Goal: Information Seeking & Learning: Learn about a topic

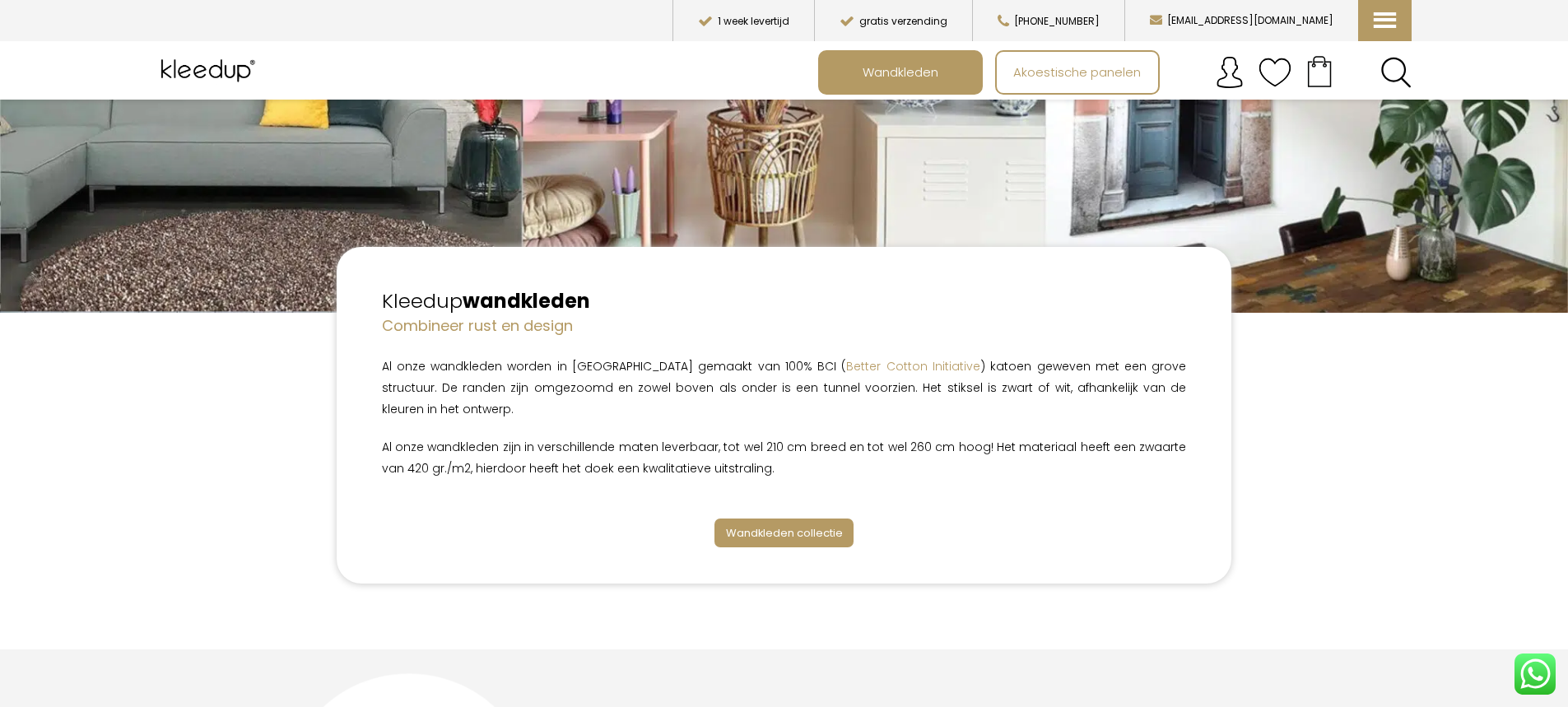
scroll to position [411, 0]
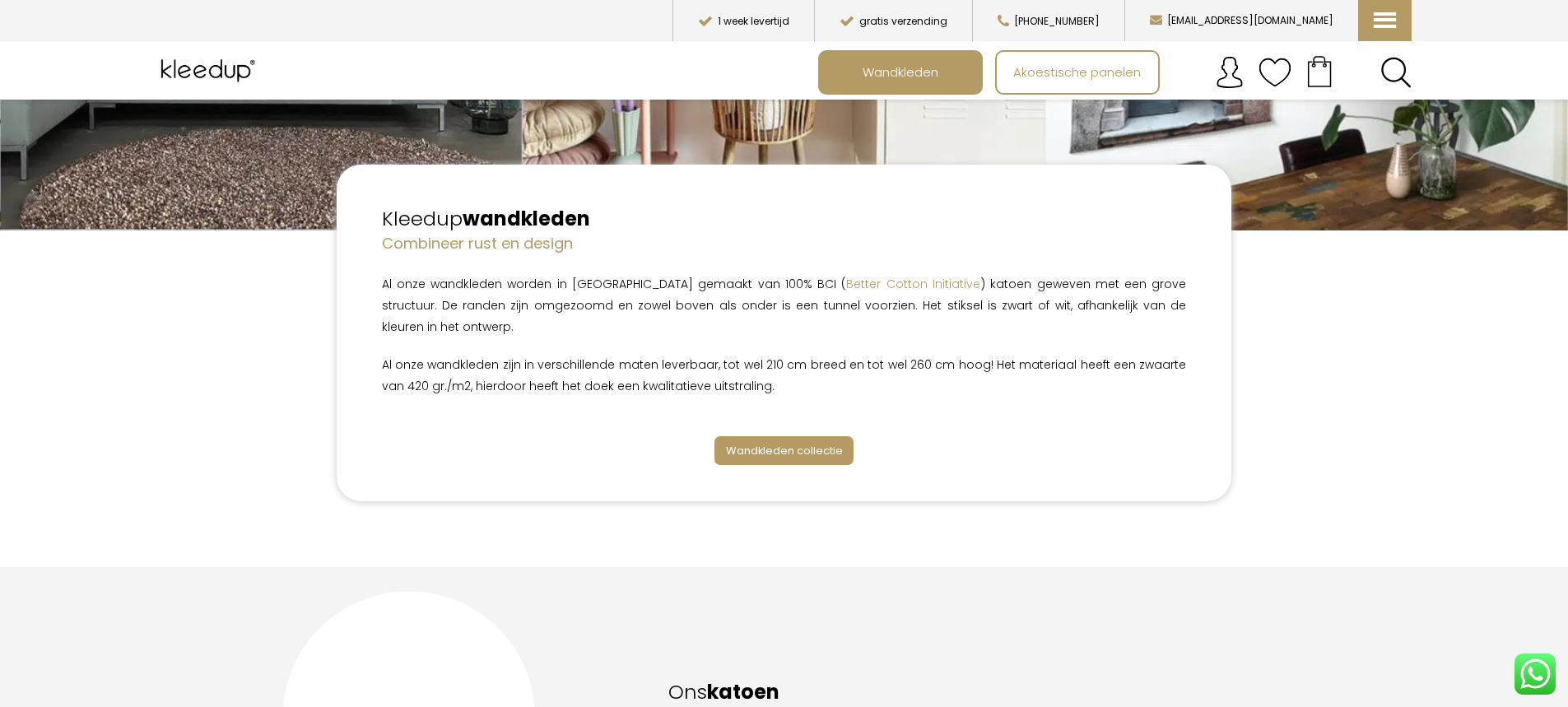
click at [749, 443] on span "Wandkleden collectie" at bounding box center [785, 451] width 117 height 16
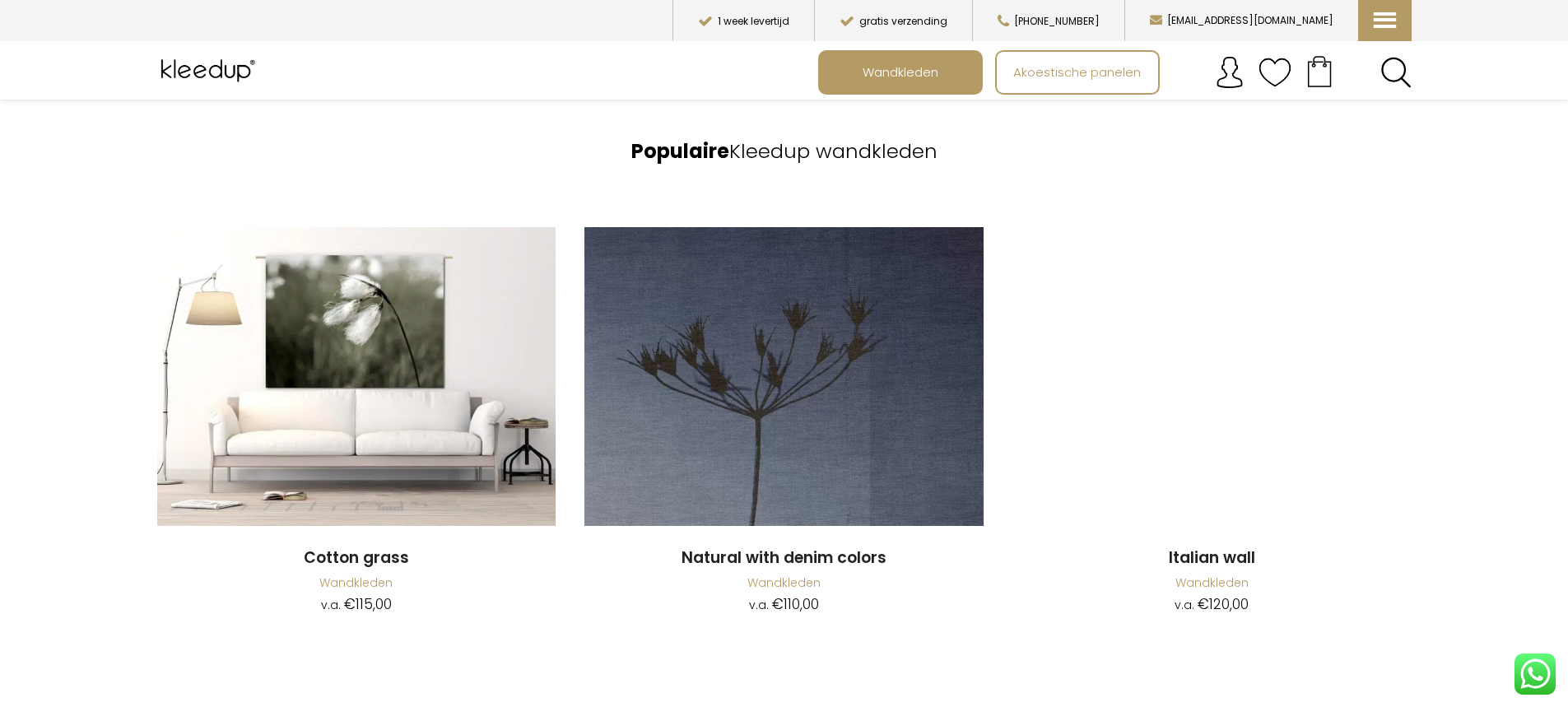
scroll to position [1738, 0]
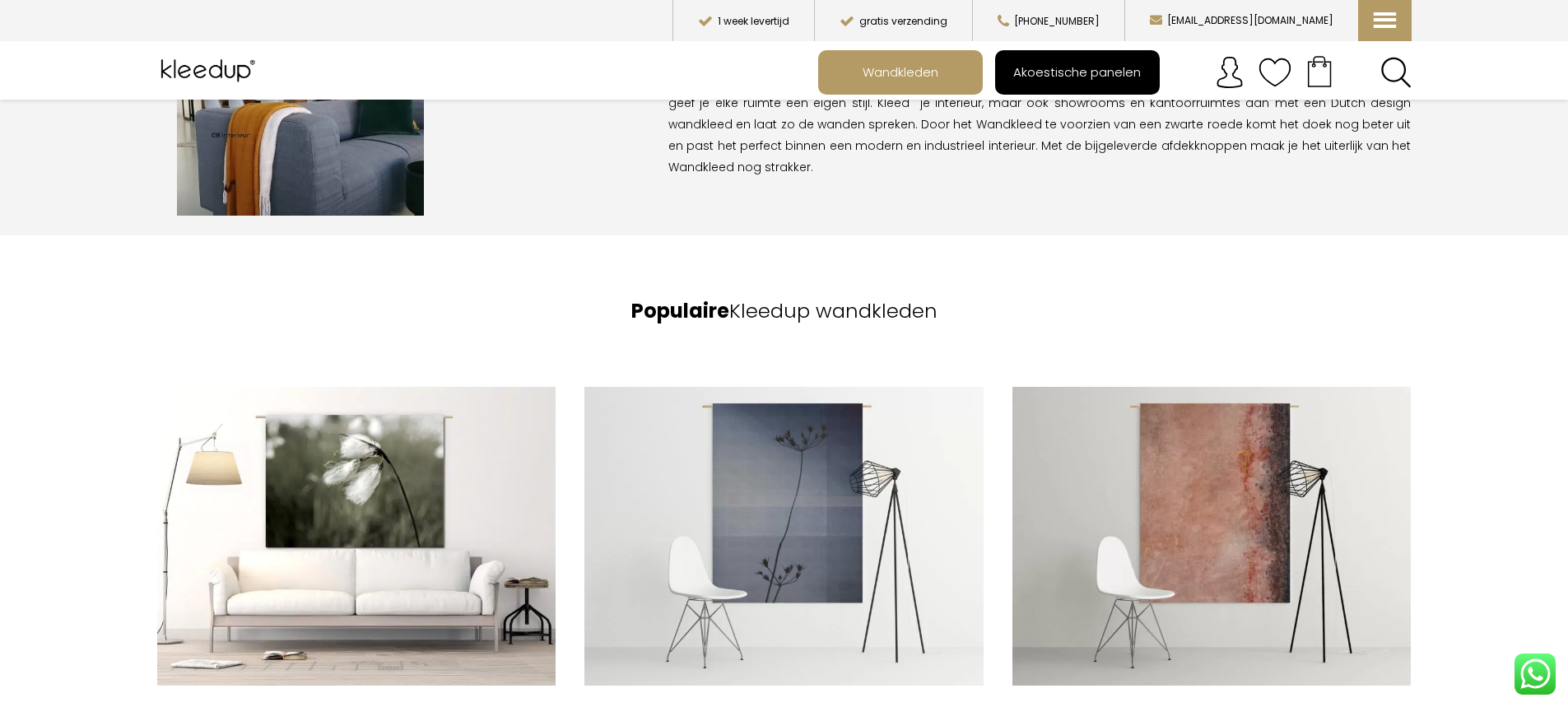
click at [1095, 68] on span "Akoestische panelen" at bounding box center [1077, 71] width 146 height 31
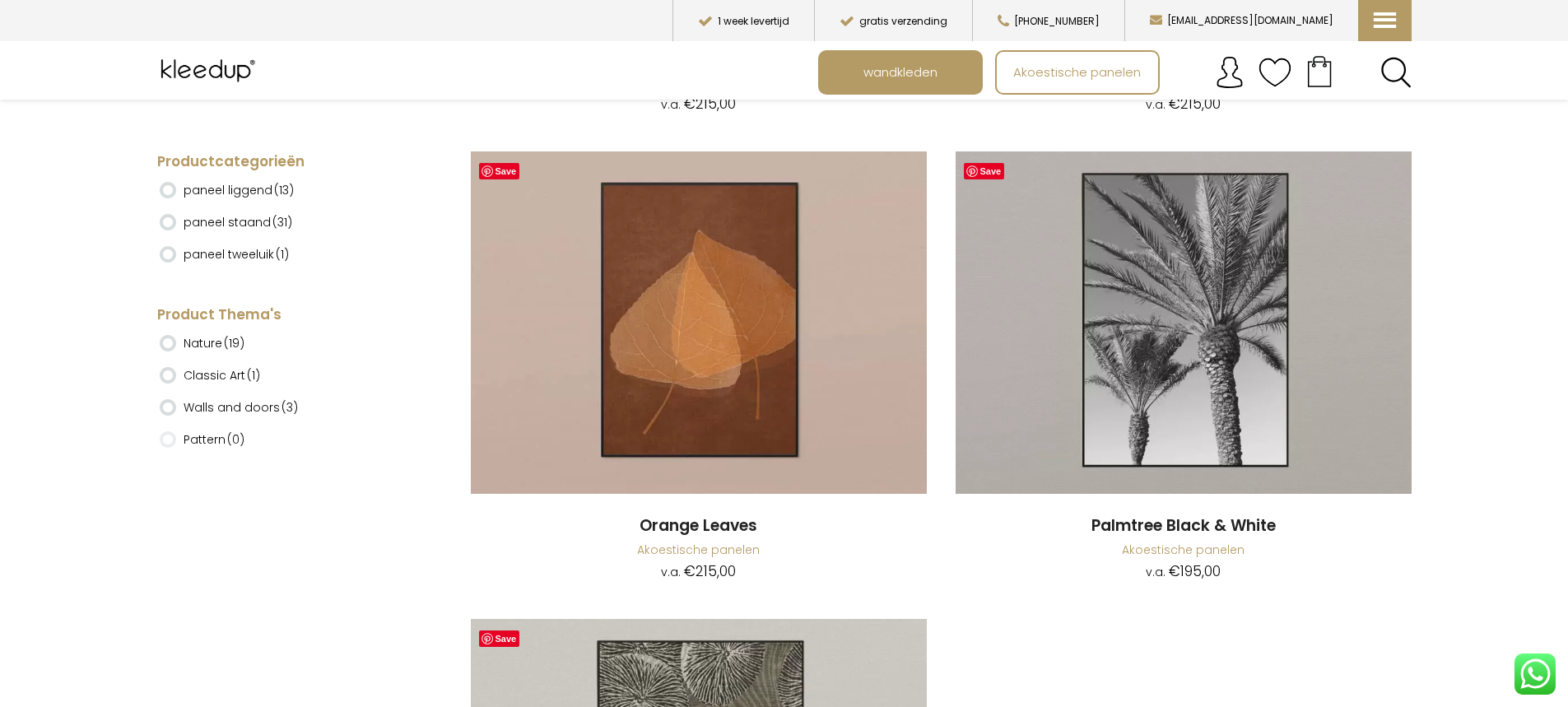
scroll to position [10284, 0]
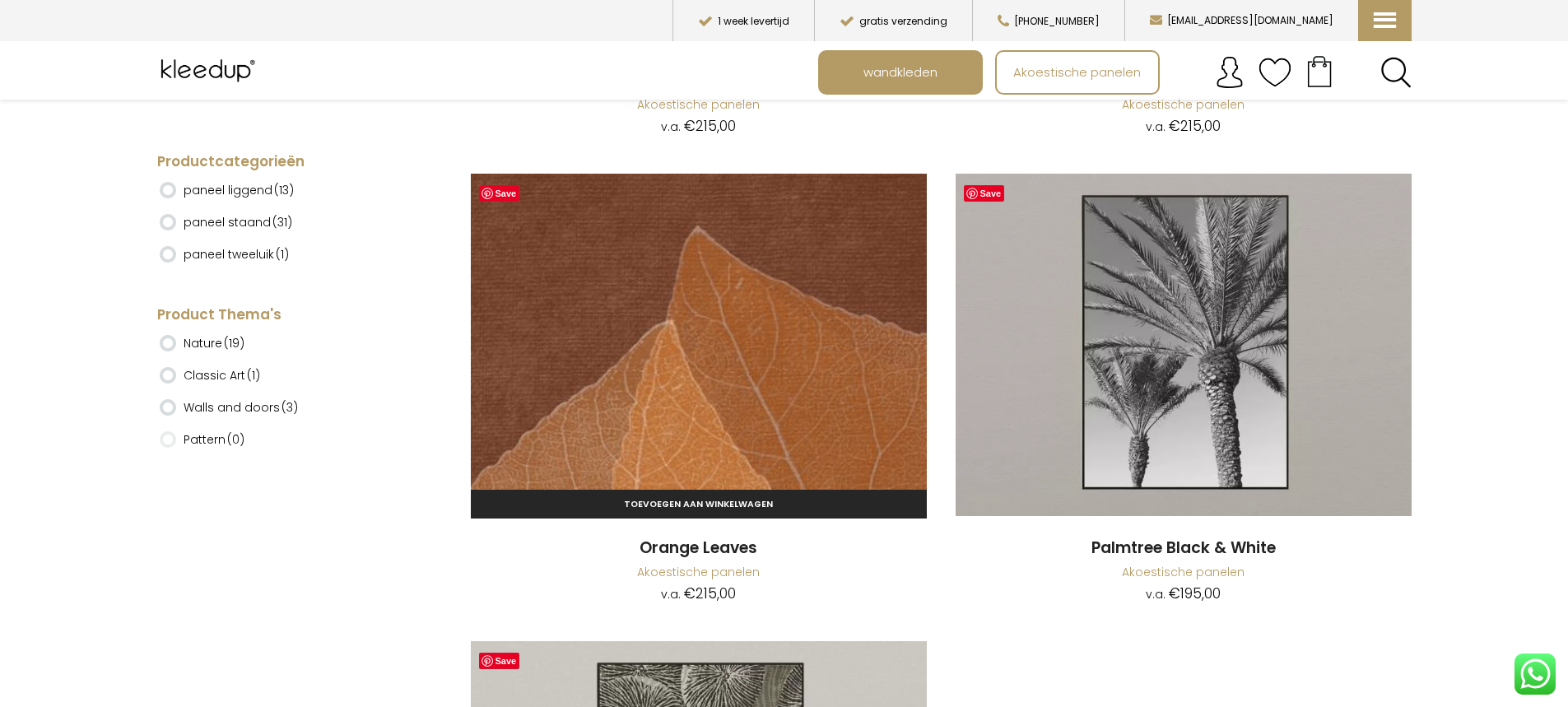
click at [737, 327] on img at bounding box center [699, 345] width 456 height 343
